Goal: Transaction & Acquisition: Obtain resource

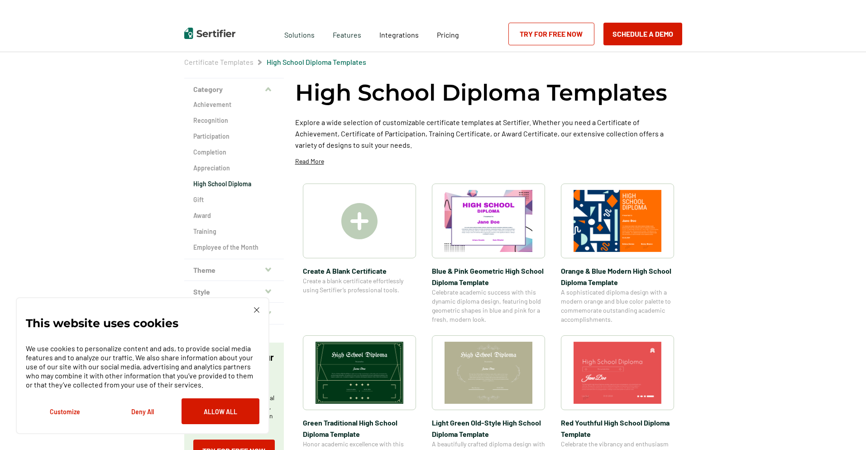
scroll to position [18, 0]
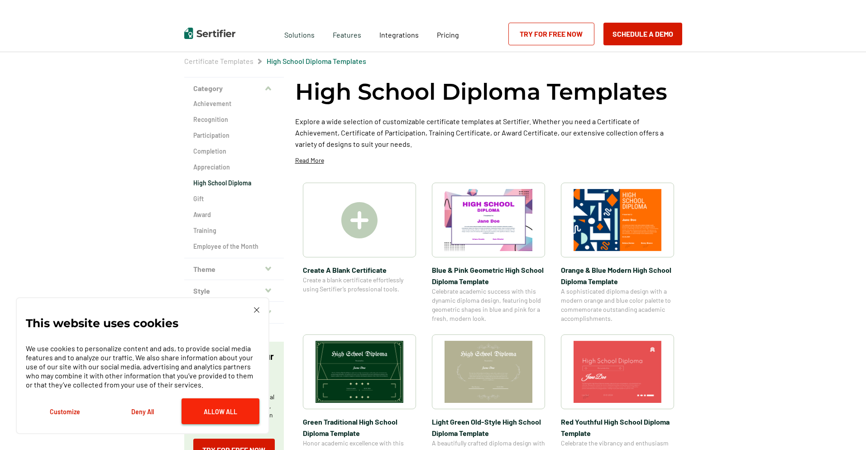
click at [249, 412] on button "Allow All" at bounding box center [221, 411] width 78 height 26
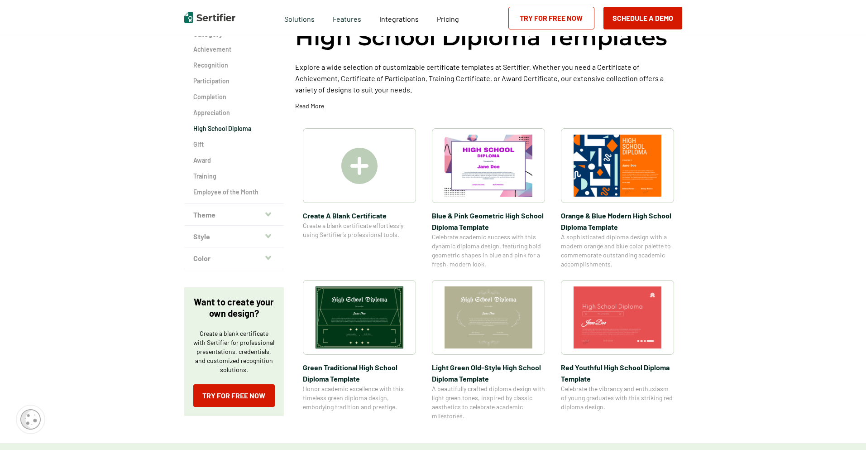
scroll to position [54, 0]
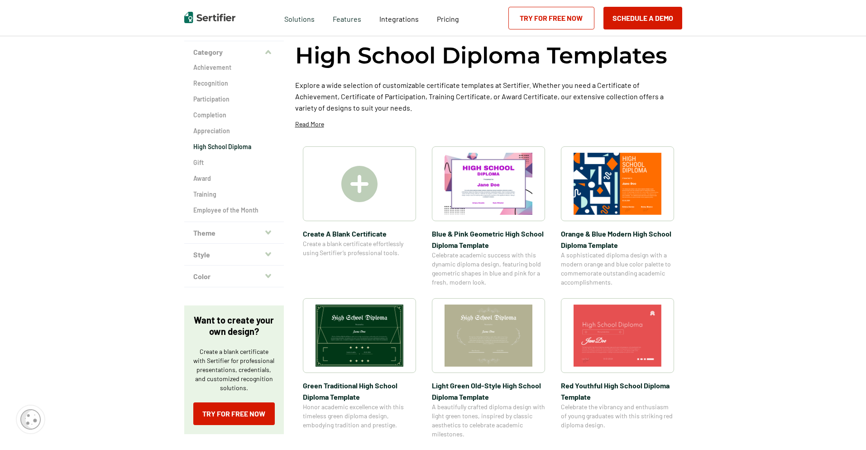
click at [493, 340] on img at bounding box center [489, 335] width 88 height 62
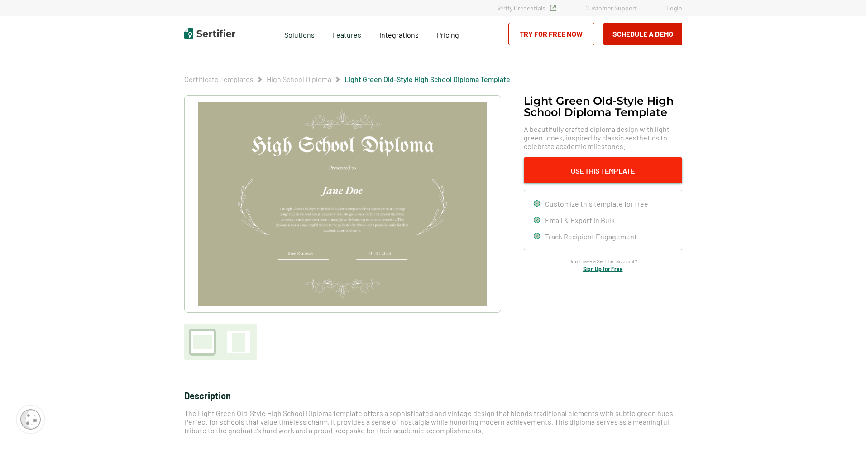
click at [583, 168] on button "Use This Template" at bounding box center [603, 170] width 158 height 26
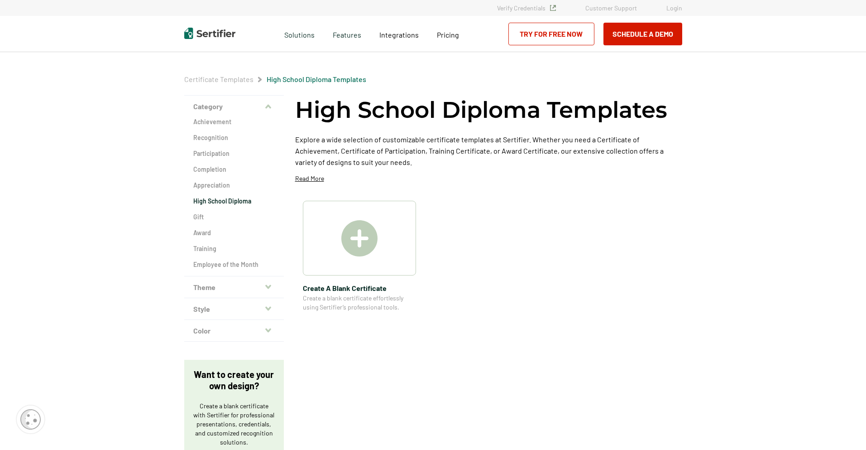
scroll to position [54, 0]
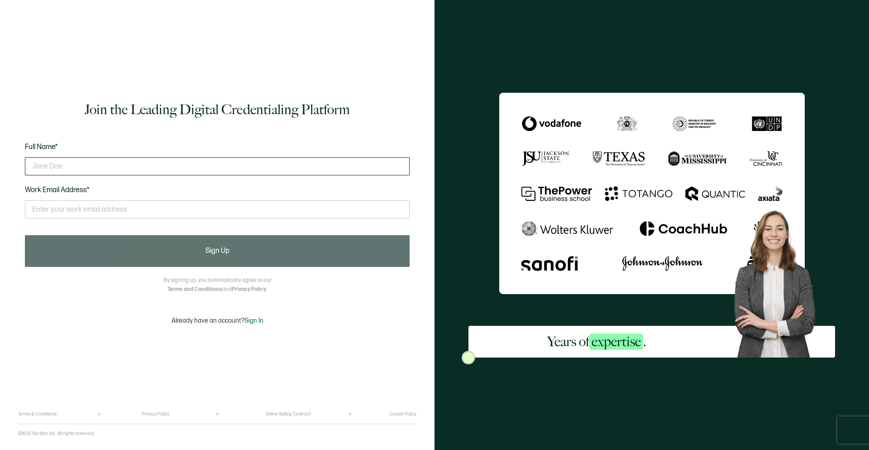
click at [89, 166] on input "text" at bounding box center [217, 166] width 385 height 18
type input "k"
type input "Kristin Tellez"
click at [36, 213] on input "text" at bounding box center [217, 209] width 385 height 18
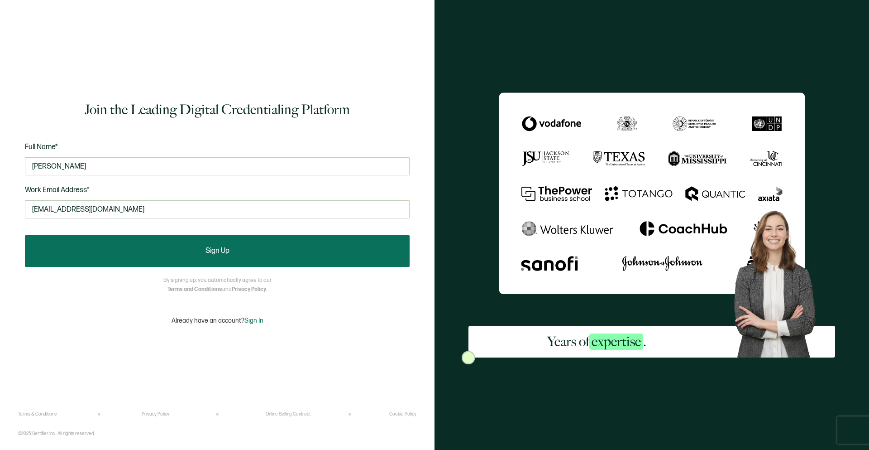
click at [127, 254] on button "Sign Up" at bounding box center [217, 251] width 385 height 32
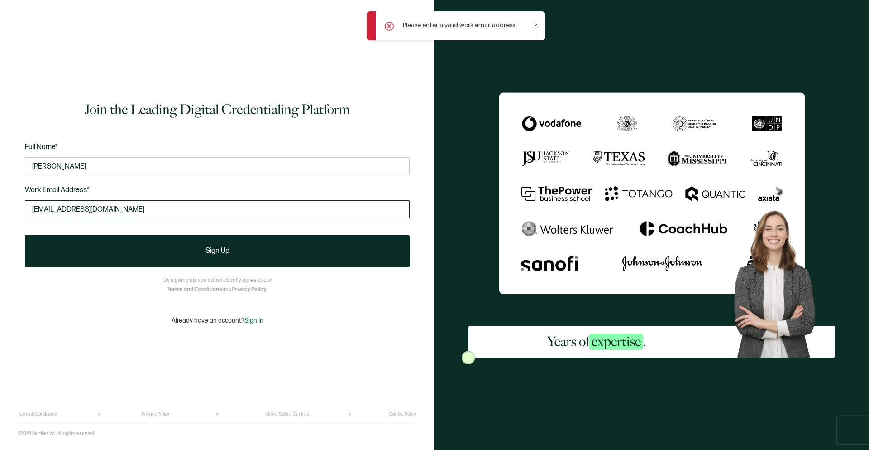
click at [129, 210] on input "Kristintellez123@gmail.com" at bounding box center [217, 209] width 385 height 18
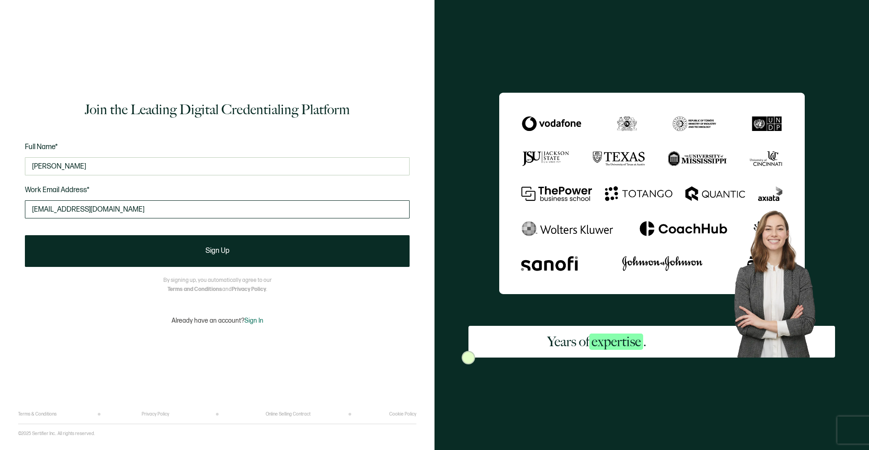
type input "Kristintellez123@gmail.com"
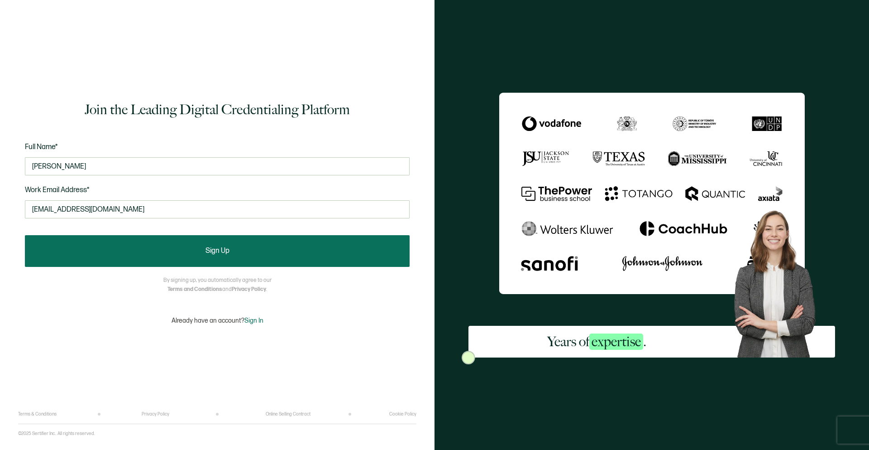
click at [137, 248] on button "Sign Up" at bounding box center [217, 251] width 385 height 32
